Goal: Find specific page/section: Find specific page/section

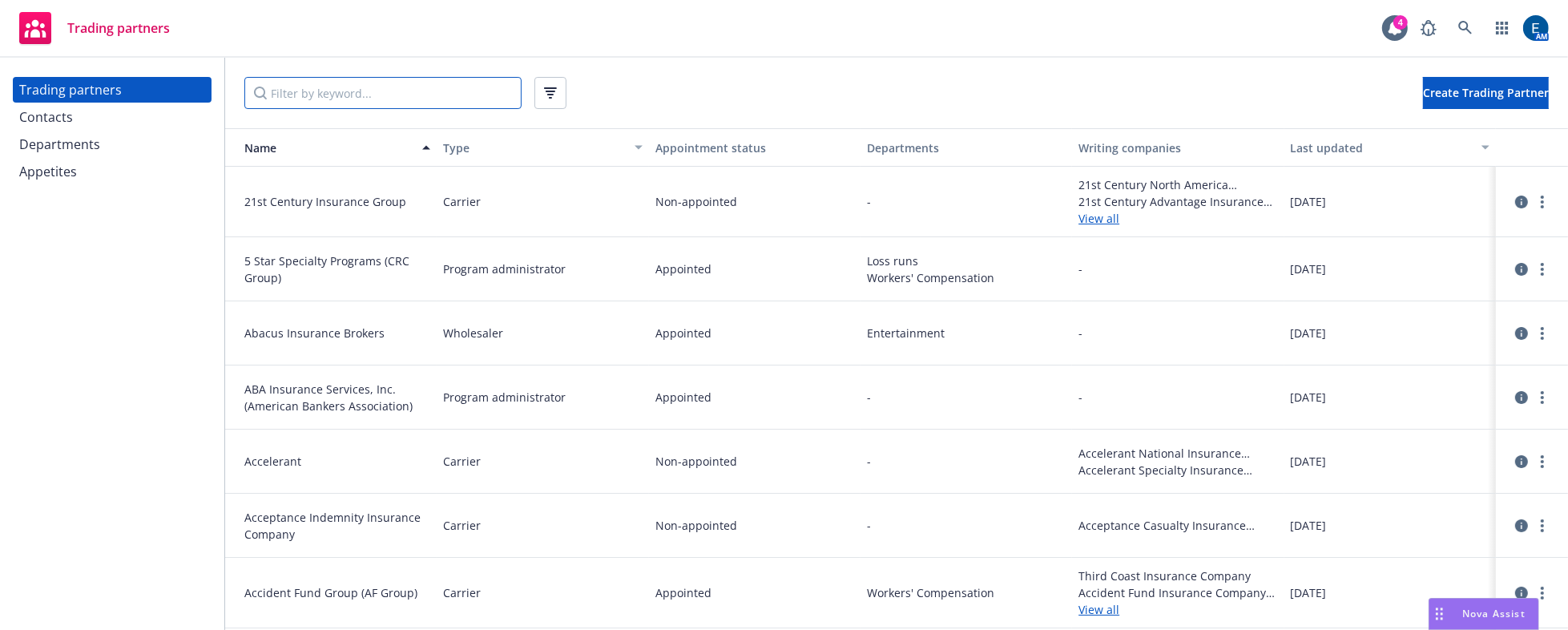
click at [332, 90] on input "Filter by keyword..." at bounding box center [383, 92] width 278 height 32
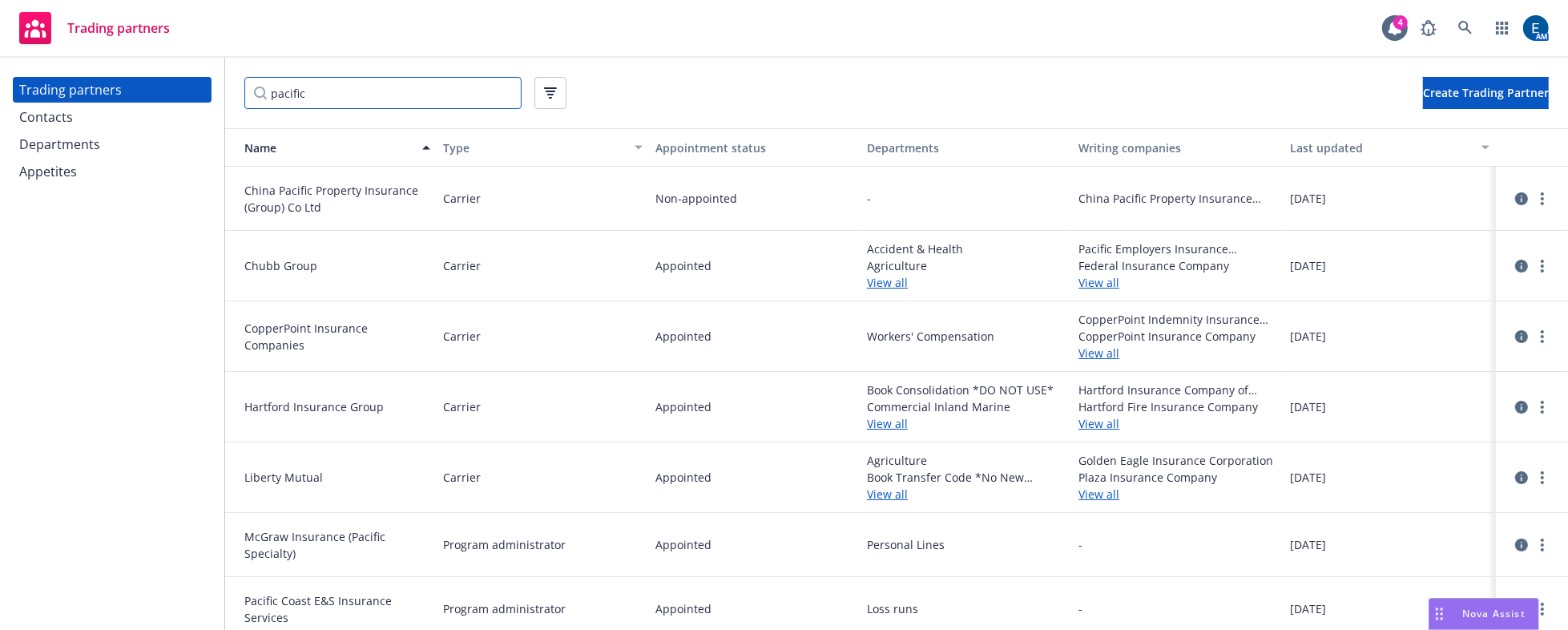
click at [327, 91] on input "pacific" at bounding box center [383, 92] width 278 height 32
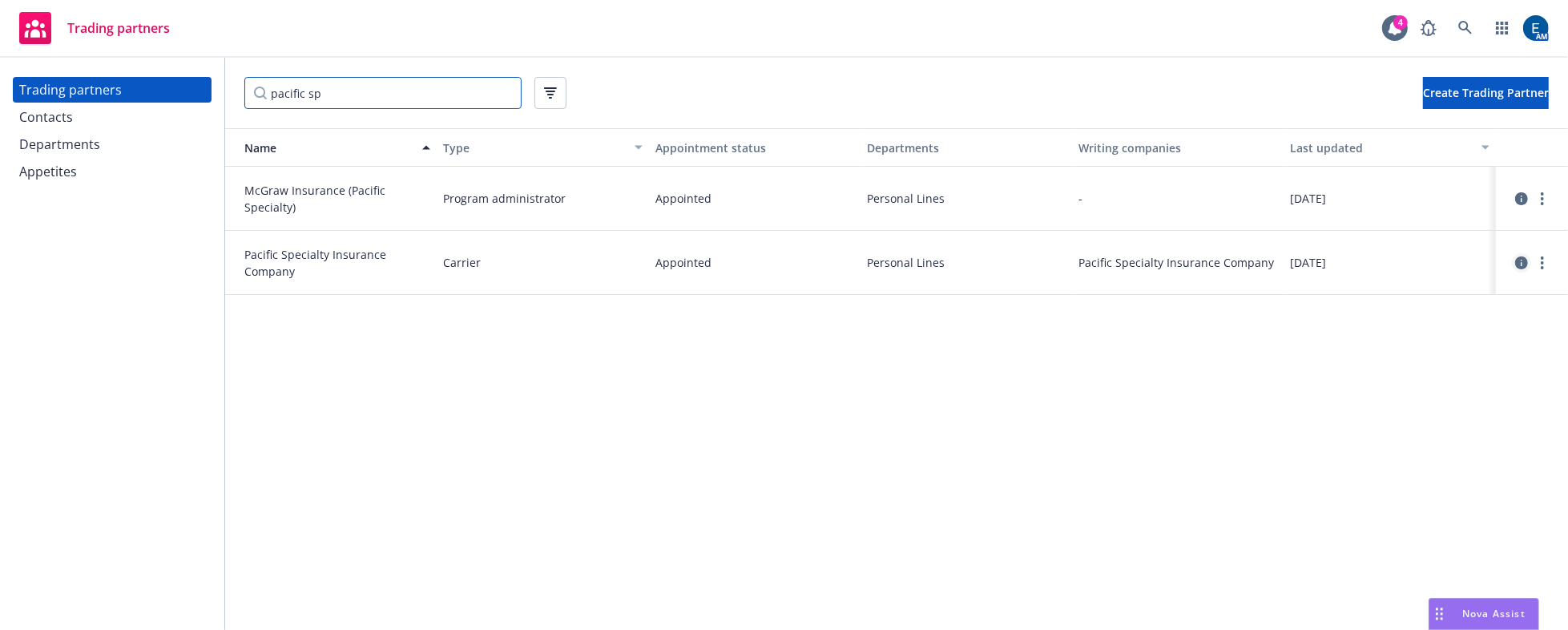
type input "pacific sp"
click at [1521, 257] on icon "circleInformation" at bounding box center [1522, 263] width 13 height 13
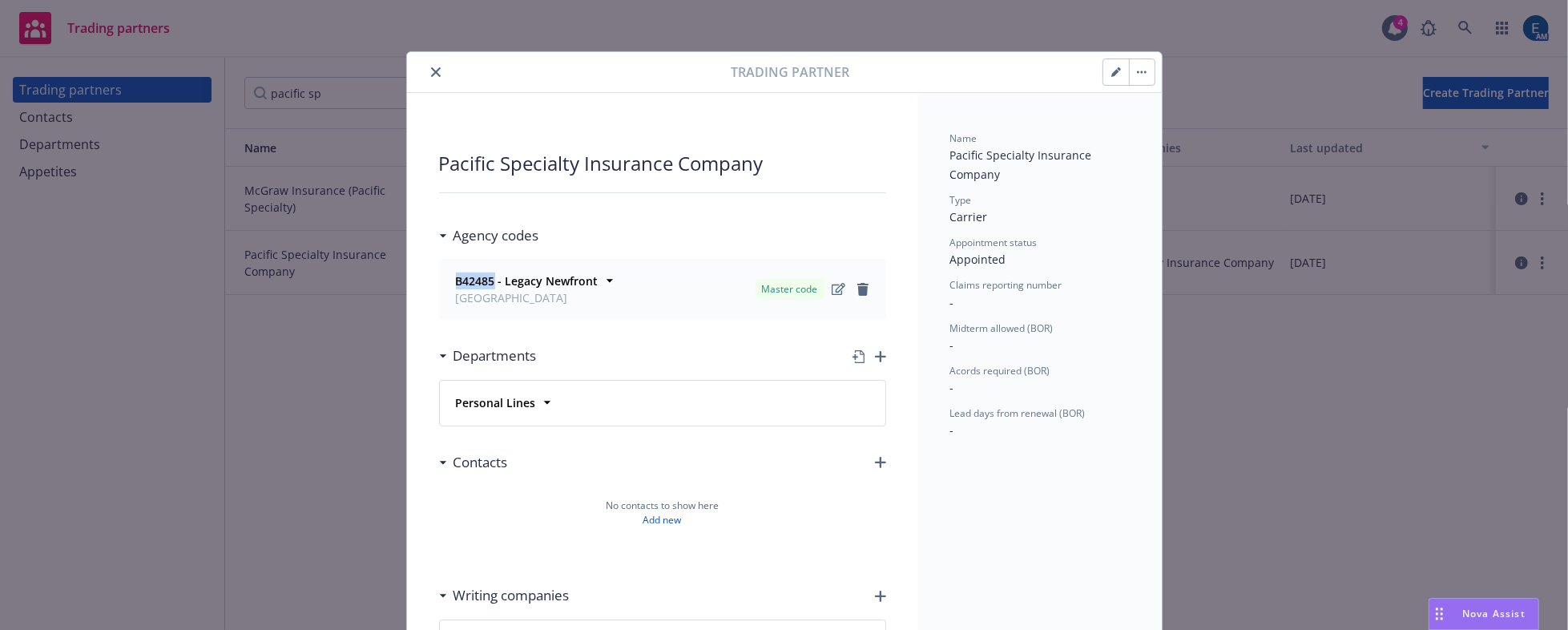
drag, startPoint x: 488, startPoint y: 243, endPoint x: 447, endPoint y: 243, distance: 41.0
click at [453, 272] on div "B42485 - Legacy Newfront [GEOGRAPHIC_DATA]" at bounding box center [525, 288] width 146 height 33
copy strong "B42485"
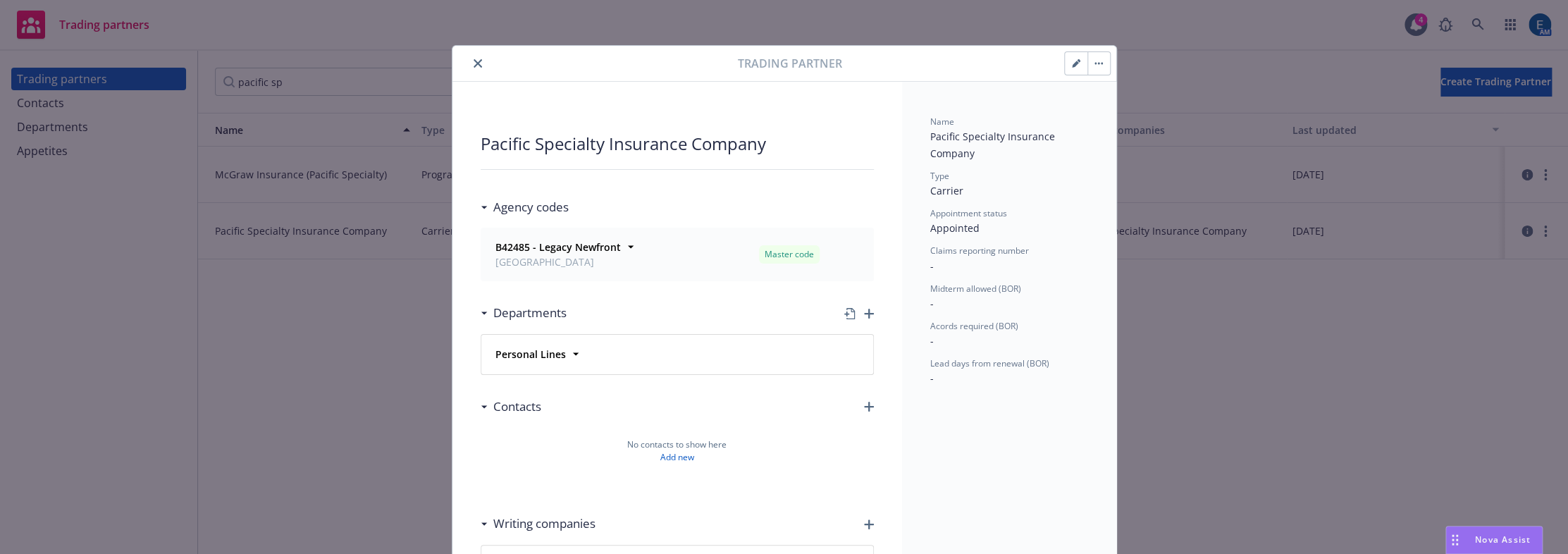
click at [463, 52] on div "Trading partner" at bounding box center [784, 64] width 664 height 36
click at [473, 59] on icon "close" at bounding box center [477, 63] width 9 height 9
